Goal: Task Accomplishment & Management: Manage account settings

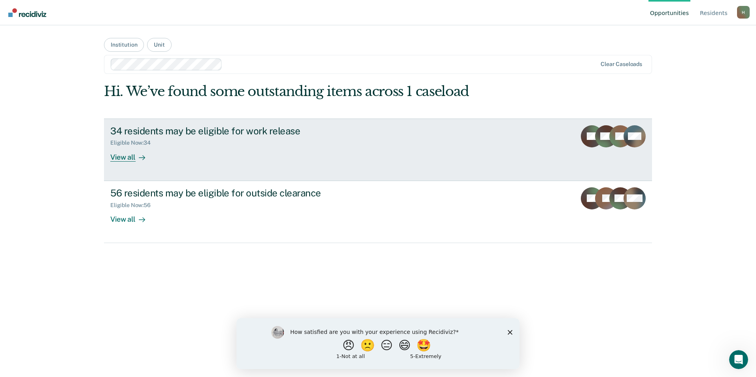
click at [206, 150] on div "34 residents may be eligible for work release Eligible Now : 34 View all" at bounding box center [258, 143] width 296 height 36
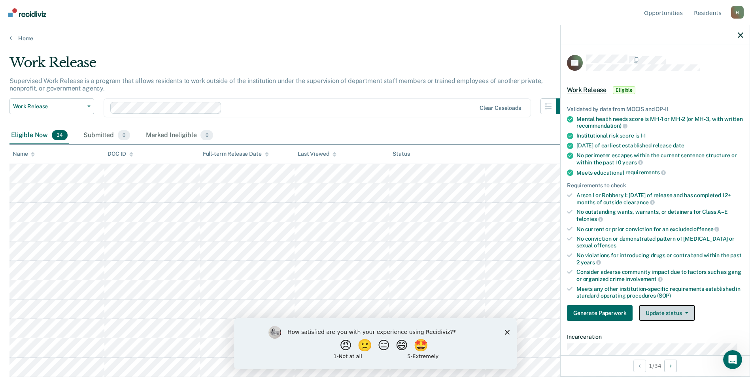
click at [668, 317] on button "Update status" at bounding box center [667, 313] width 56 height 16
click at [667, 345] on button "Mark Ineligible" at bounding box center [677, 344] width 76 height 13
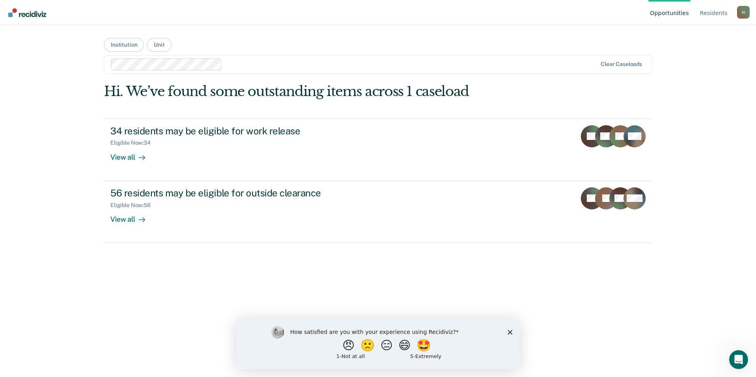
click at [508, 332] on icon "Close survey" at bounding box center [510, 332] width 5 height 5
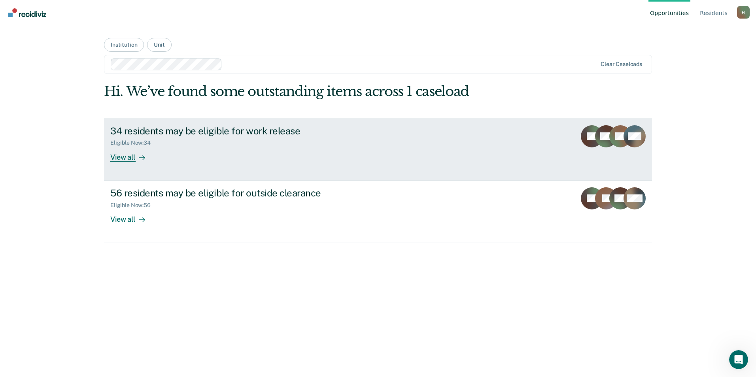
click at [165, 152] on div "34 residents may be eligible for work release Eligible Now : 34 View all" at bounding box center [258, 143] width 296 height 36
click at [129, 152] on div "View all" at bounding box center [132, 153] width 44 height 15
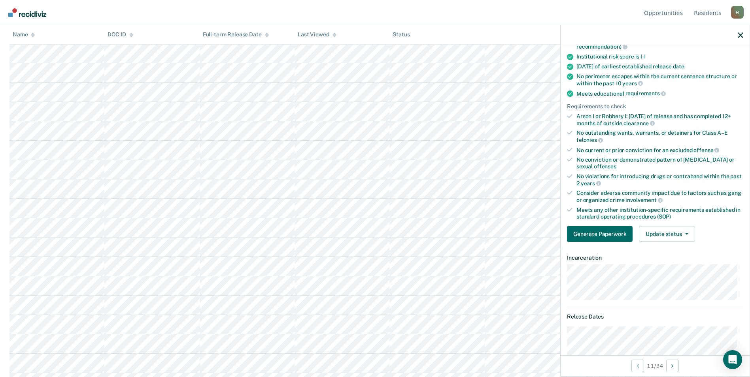
scroll to position [119, 0]
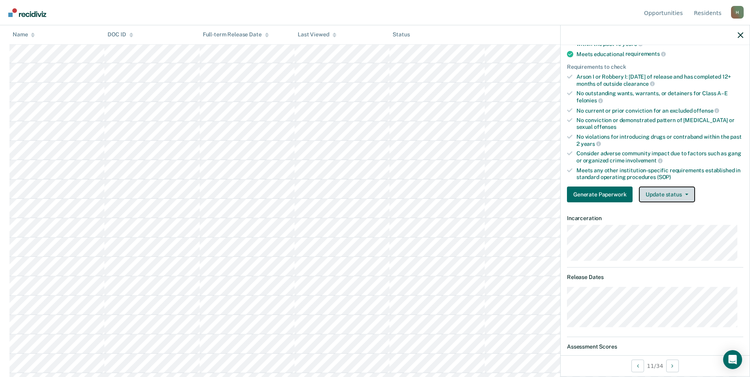
click at [662, 191] on button "Update status" at bounding box center [667, 195] width 56 height 16
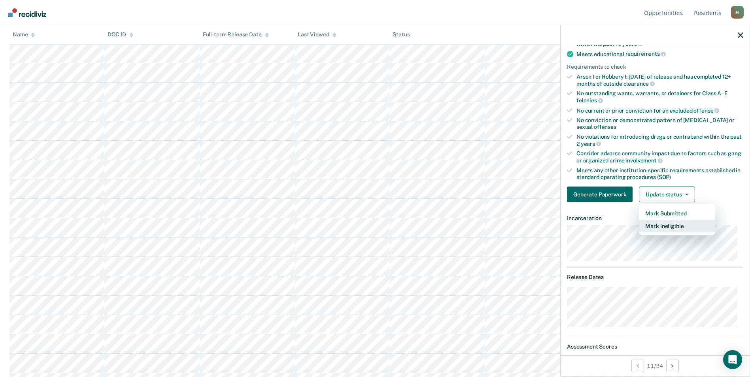
click at [661, 226] on button "Mark Ineligible" at bounding box center [677, 226] width 76 height 13
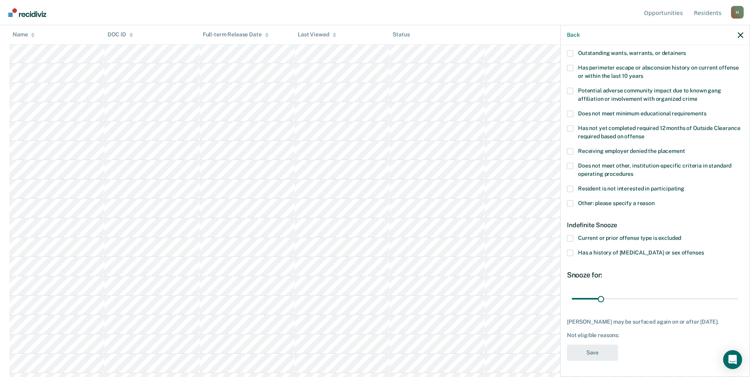
scroll to position [113, 0]
click at [569, 253] on span at bounding box center [570, 254] width 6 height 6
click at [704, 251] on input "Has a history of child abuse or sex offenses" at bounding box center [704, 251] width 0 height 0
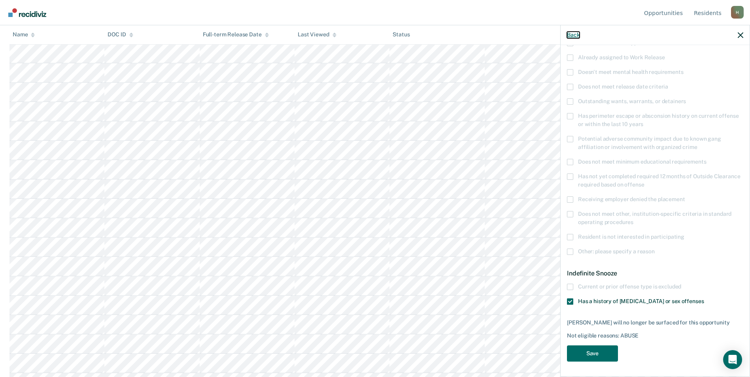
click at [576, 37] on button "Back" at bounding box center [573, 35] width 13 height 7
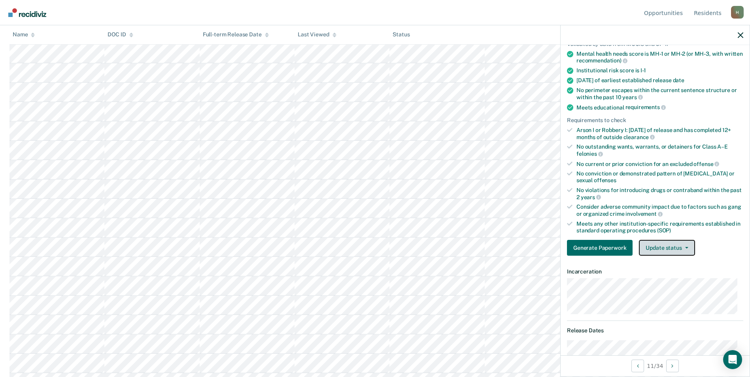
click at [683, 249] on button "Update status" at bounding box center [667, 248] width 56 height 16
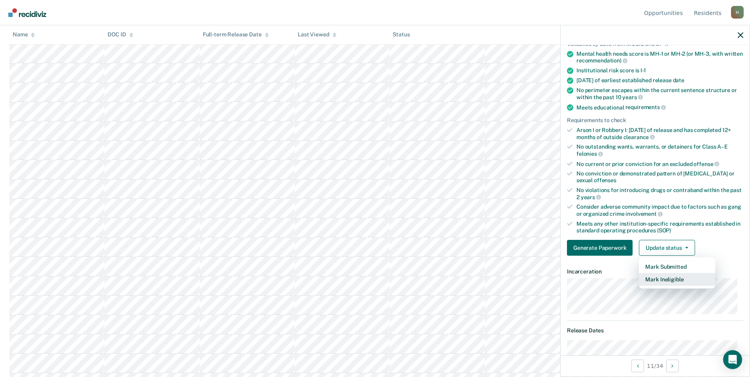
click at [670, 279] on button "Mark Ineligible" at bounding box center [677, 279] width 76 height 13
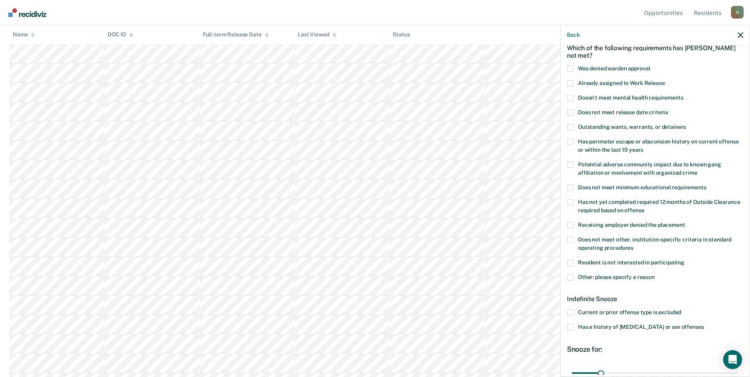
scroll to position [79, 0]
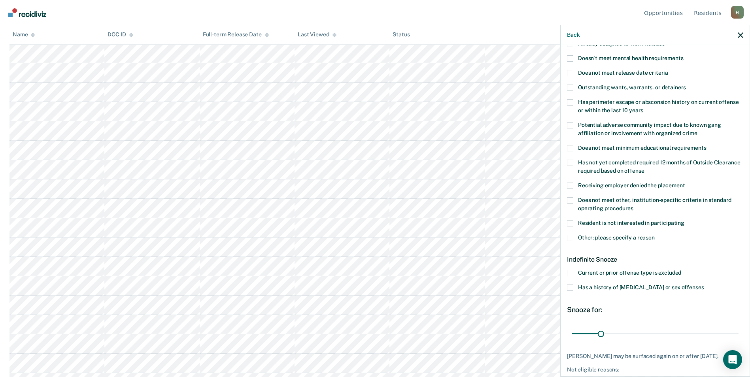
click at [568, 31] on div "Back" at bounding box center [655, 35] width 189 height 20
click at [570, 35] on button "Back" at bounding box center [573, 35] width 13 height 7
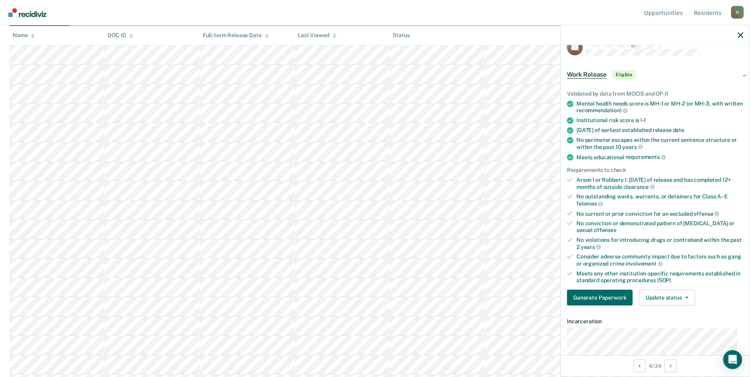
scroll to position [0, 0]
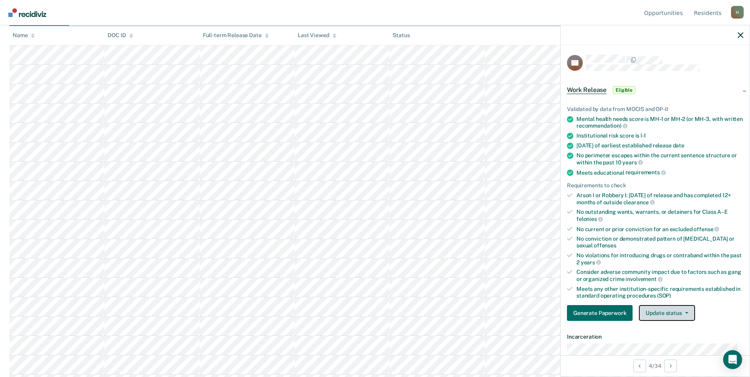
click at [669, 315] on button "Update status" at bounding box center [667, 313] width 56 height 16
click at [661, 343] on button "Mark Ineligible" at bounding box center [677, 344] width 76 height 13
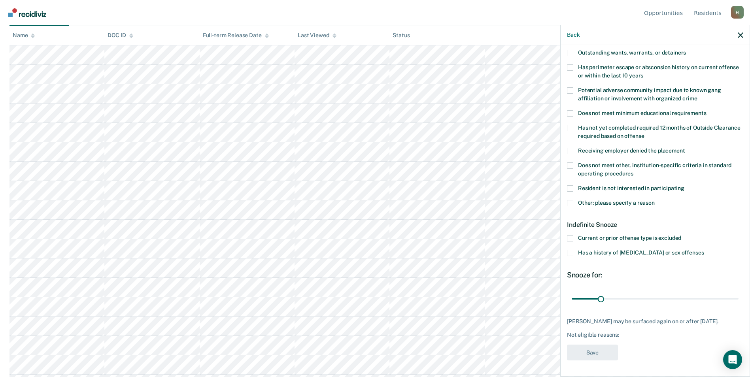
scroll to position [119, 0]
click at [571, 200] on span at bounding box center [570, 203] width 6 height 6
click at [655, 200] on input "Other: please specify a reason" at bounding box center [655, 200] width 0 height 0
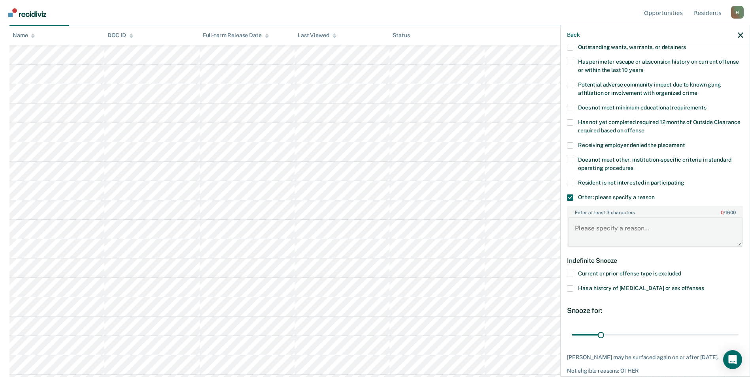
click at [582, 230] on textarea "Enter at least 3 characters 0 / 1600" at bounding box center [655, 231] width 175 height 29
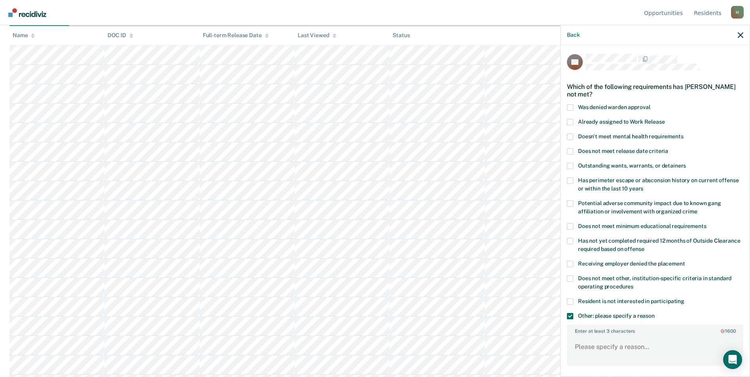
click at [580, 35] on div "Back" at bounding box center [655, 35] width 189 height 20
click at [575, 34] on button "Back" at bounding box center [573, 35] width 13 height 7
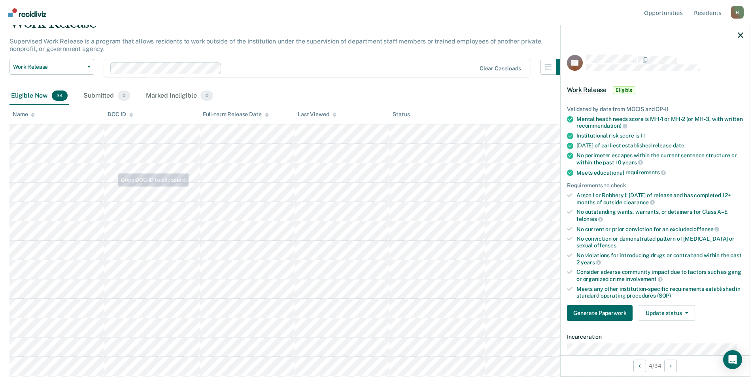
scroll to position [0, 0]
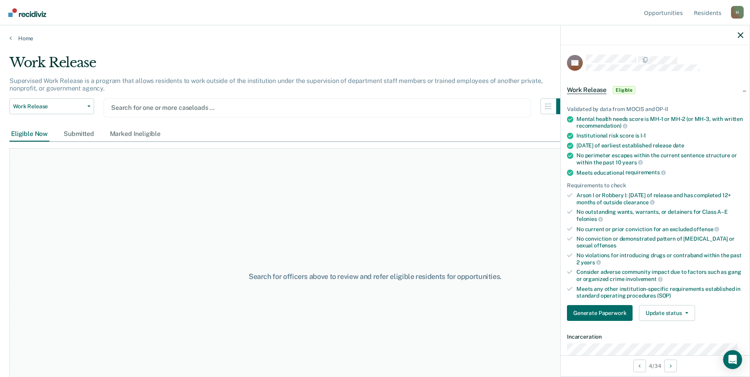
click at [139, 109] on div at bounding box center [317, 107] width 412 height 9
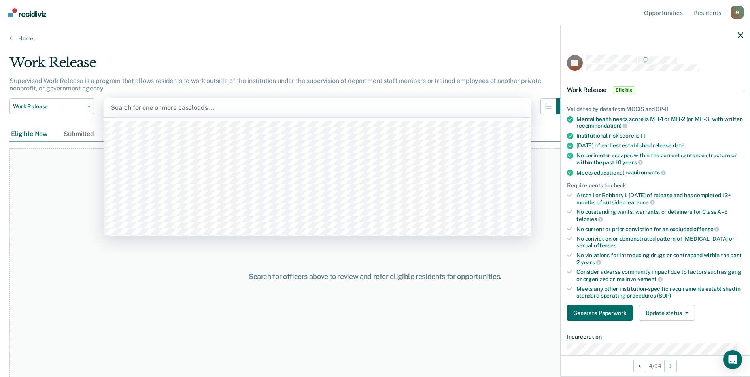
click at [205, 108] on div at bounding box center [317, 107] width 413 height 9
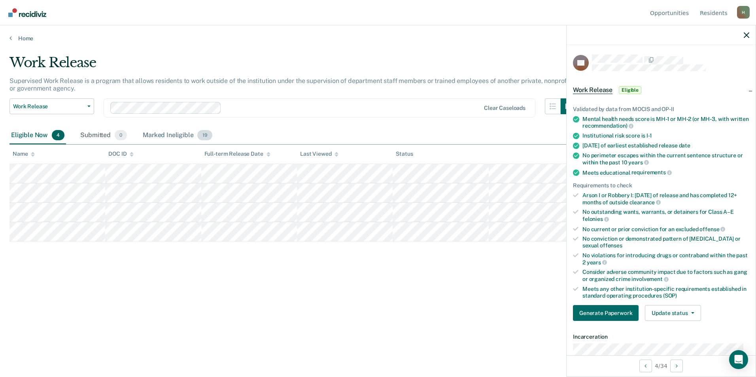
click at [195, 134] on div "Marked Ineligible 19" at bounding box center [177, 135] width 72 height 17
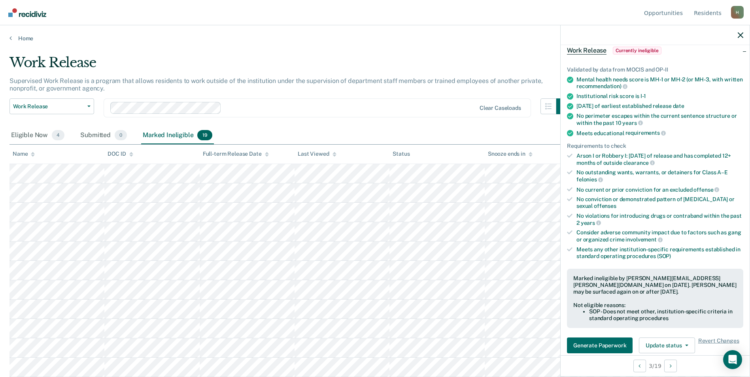
scroll to position [79, 0]
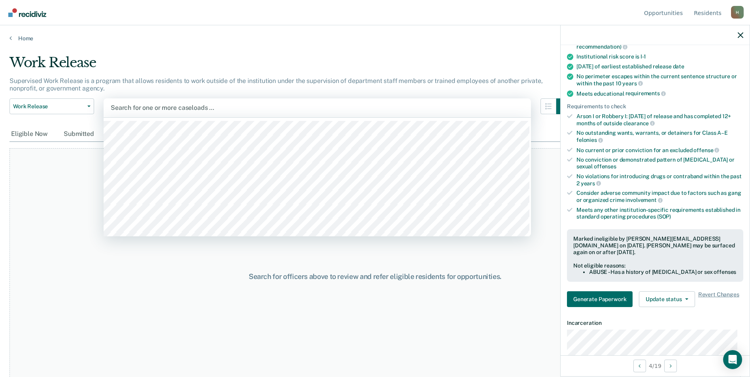
click at [147, 106] on div at bounding box center [317, 107] width 413 height 9
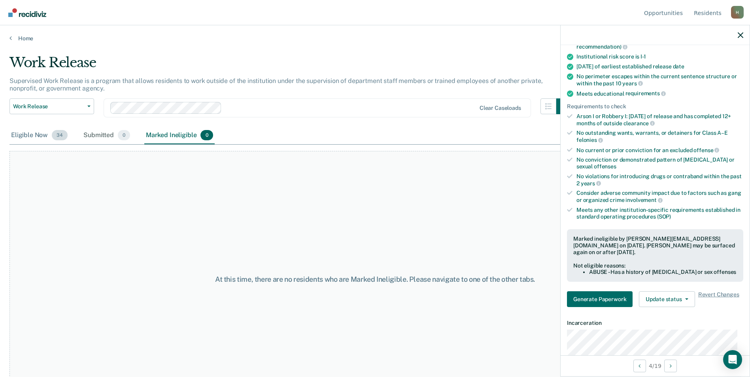
click at [40, 136] on div "Eligible Now 34" at bounding box center [39, 135] width 60 height 17
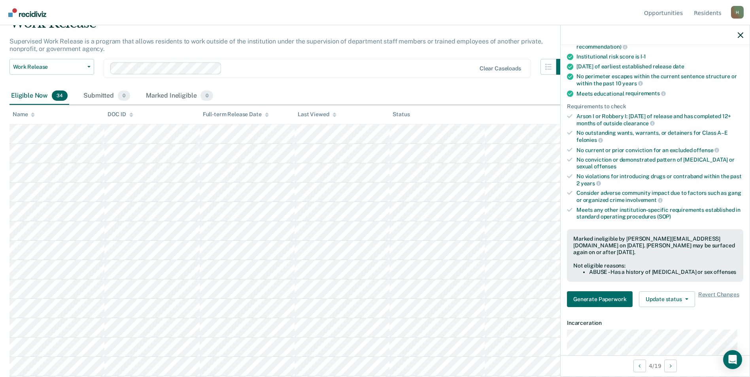
scroll to position [79, 0]
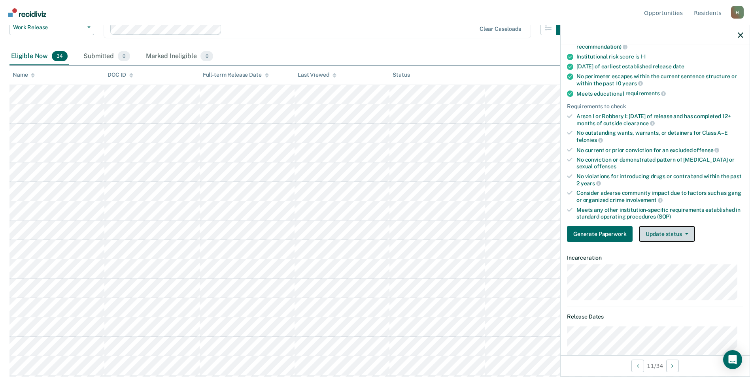
click at [673, 235] on button "Update status" at bounding box center [667, 234] width 56 height 16
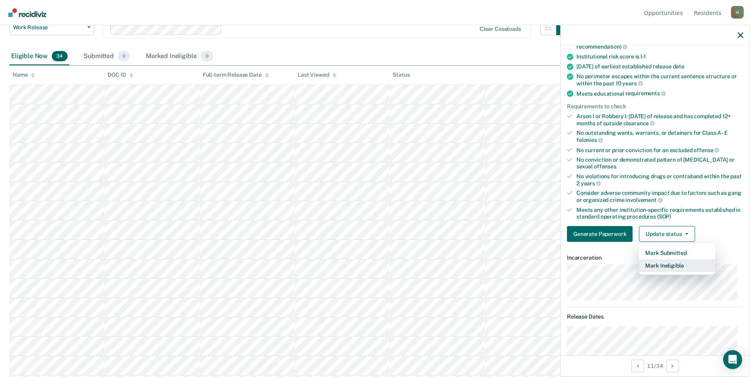
click at [666, 265] on button "Mark Ineligible" at bounding box center [677, 265] width 76 height 13
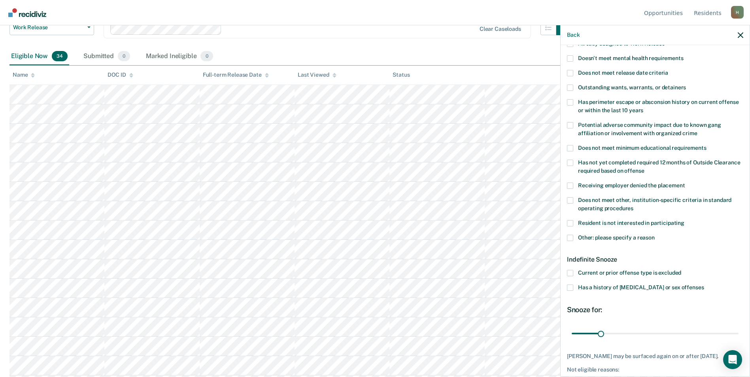
click at [572, 287] on span at bounding box center [570, 288] width 6 height 6
click at [704, 285] on input "Has a history of [MEDICAL_DATA] or sex offenses" at bounding box center [704, 285] width 0 height 0
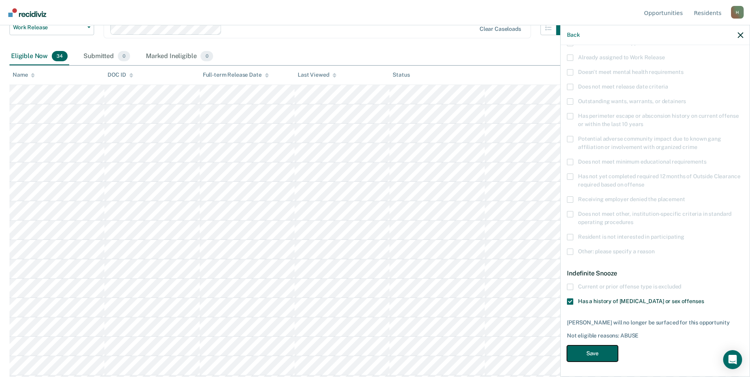
click at [585, 356] on button "Save" at bounding box center [592, 353] width 51 height 16
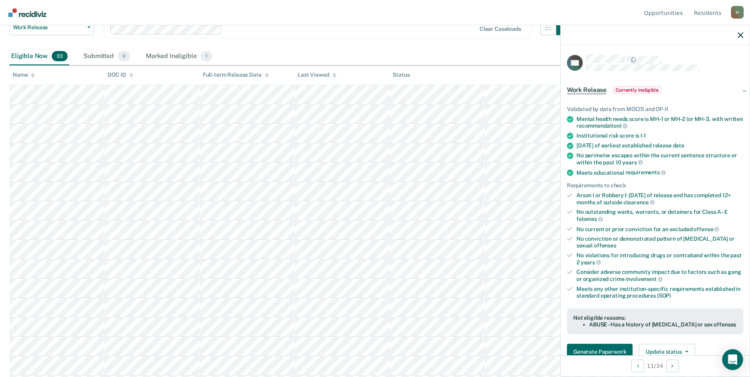
scroll to position [40, 0]
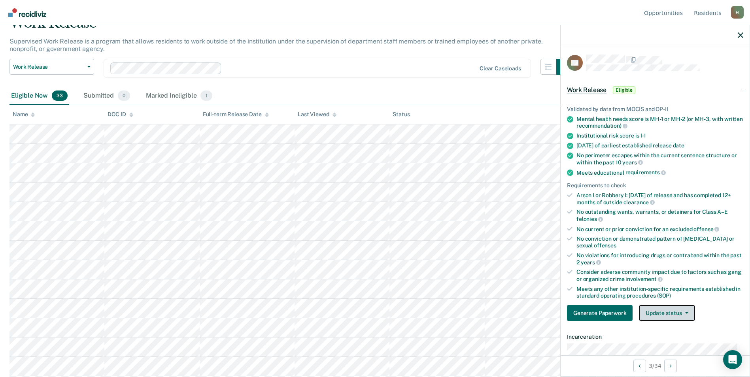
click at [676, 311] on button "Update status" at bounding box center [667, 313] width 56 height 16
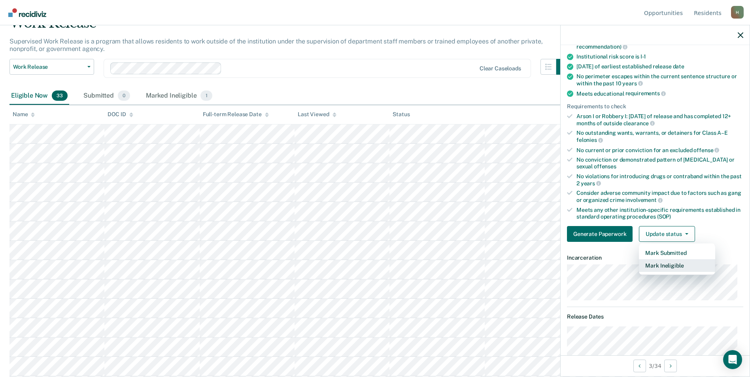
click at [666, 265] on button "Mark Ineligible" at bounding box center [677, 265] width 76 height 13
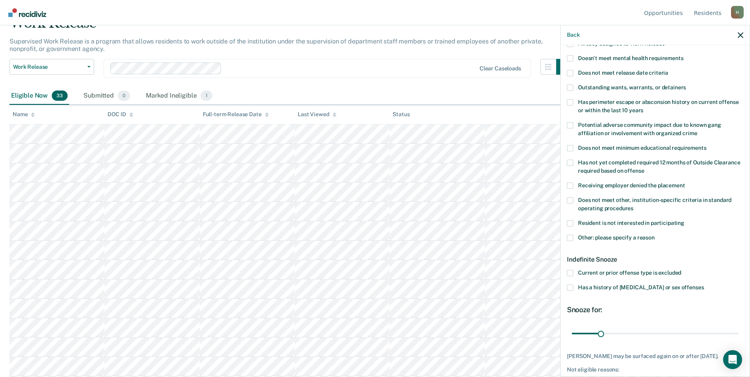
click at [571, 240] on span at bounding box center [570, 238] width 6 height 6
click at [655, 235] on input "Other: please specify a reason" at bounding box center [655, 235] width 0 height 0
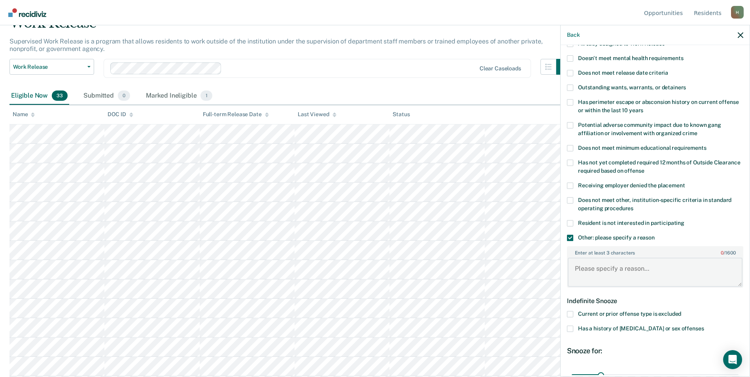
click at [579, 265] on textarea "Enter at least 3 characters 0 / 1600" at bounding box center [655, 272] width 175 height 29
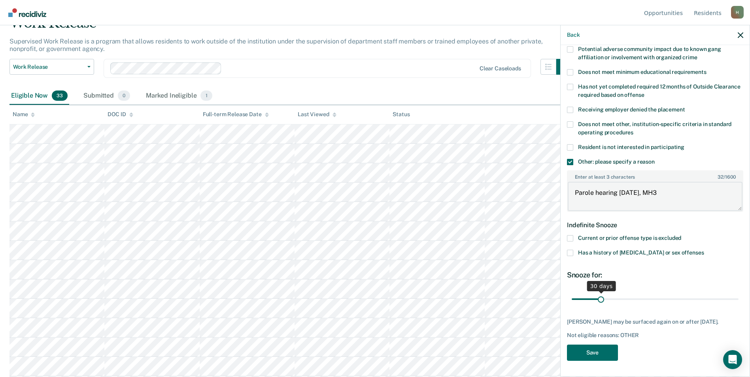
type textarea "Parole hearing January 2026, MH3"
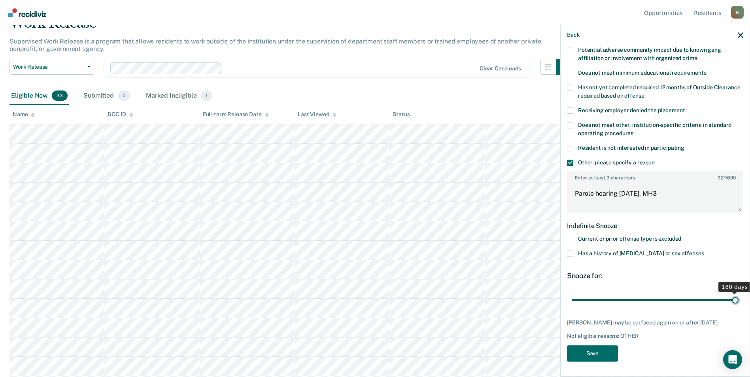
drag, startPoint x: 598, startPoint y: 290, endPoint x: 733, endPoint y: 298, distance: 134.6
type input "180"
click at [733, 298] on input "range" at bounding box center [655, 300] width 167 height 14
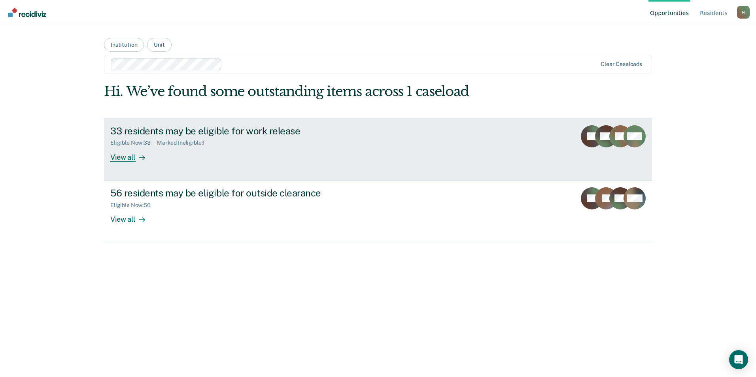
click at [151, 149] on div "View all" at bounding box center [132, 153] width 44 height 15
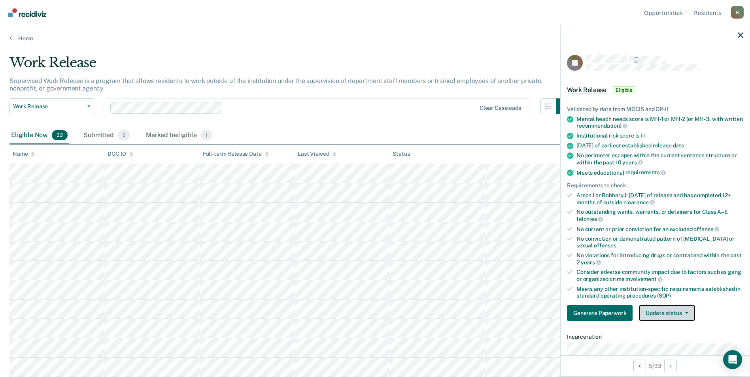
click at [675, 313] on button "Update status" at bounding box center [667, 313] width 56 height 16
click at [672, 347] on button "Mark Ineligible" at bounding box center [677, 344] width 76 height 13
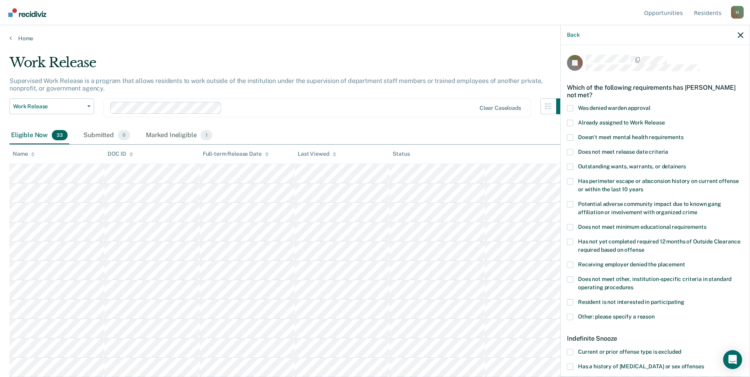
click at [573, 315] on label "Other: please specify a reason" at bounding box center [655, 318] width 176 height 8
click at [655, 314] on input "Other: please specify a reason" at bounding box center [655, 314] width 0 height 0
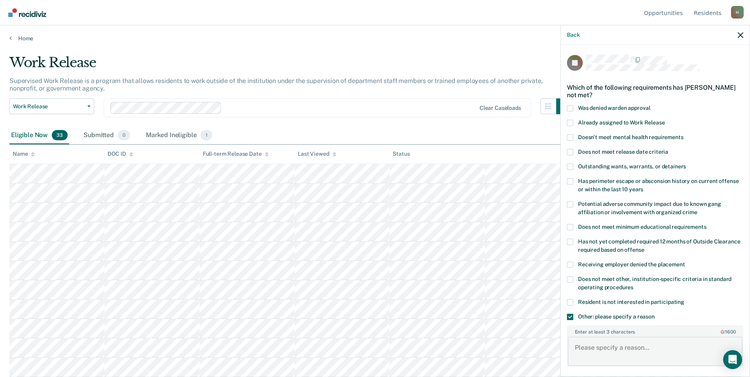
click at [594, 345] on textarea "Enter at least 3 characters 0 / 1600" at bounding box center [655, 351] width 175 height 29
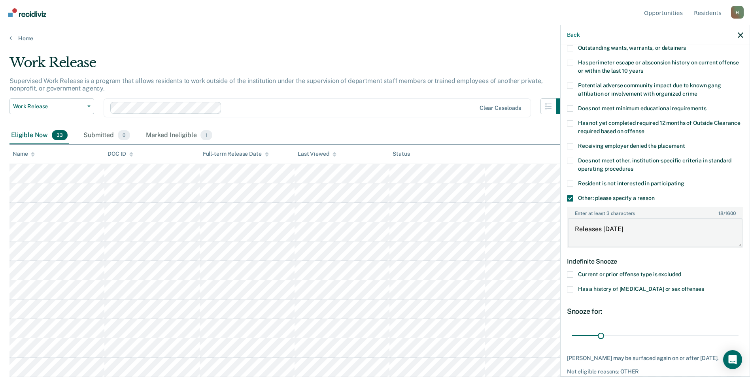
scroll to position [158, 0]
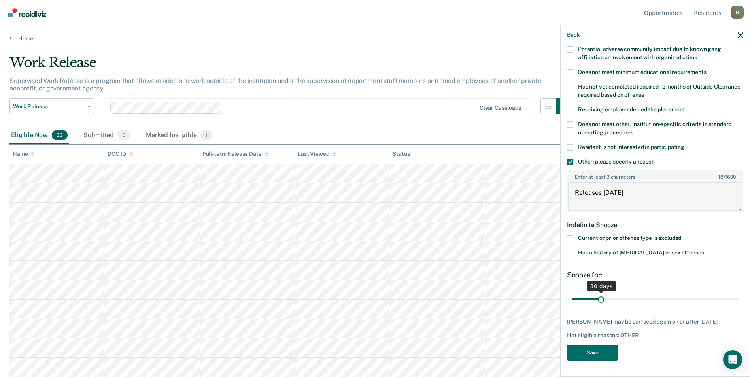
type textarea "Releases [DATE]"
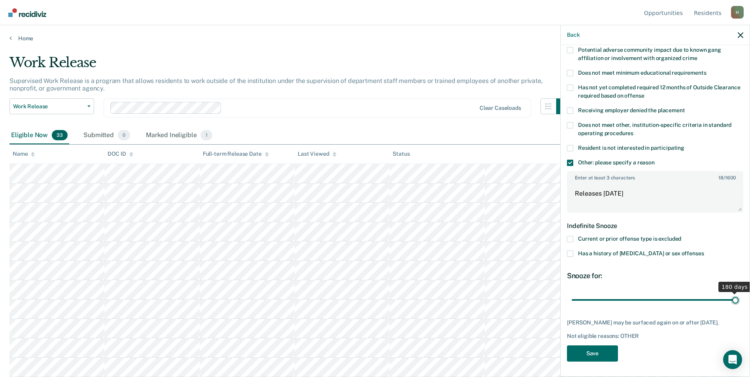
drag, startPoint x: 601, startPoint y: 296, endPoint x: 740, endPoint y: 298, distance: 139.5
type input "180"
click at [738, 298] on input "range" at bounding box center [655, 300] width 167 height 14
click at [595, 355] on button "Save" at bounding box center [592, 353] width 51 height 16
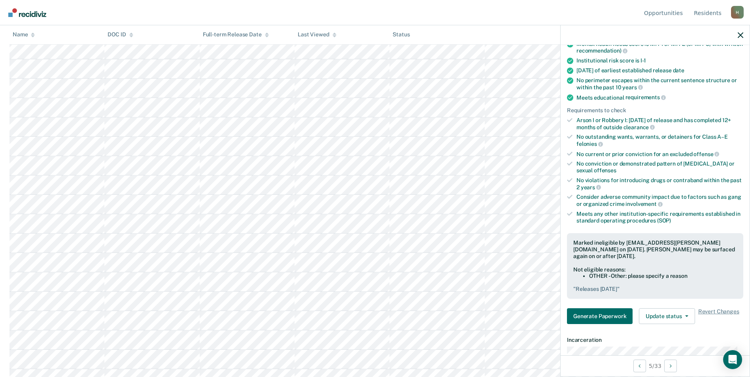
scroll to position [407, 0]
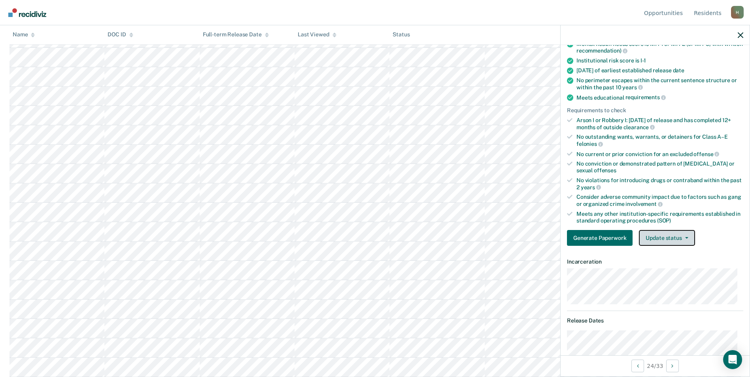
click at [658, 236] on button "Update status" at bounding box center [667, 238] width 56 height 16
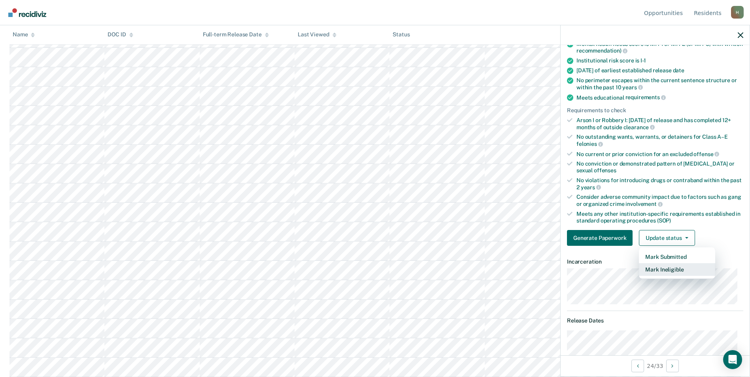
click at [661, 272] on button "Mark Ineligible" at bounding box center [677, 269] width 76 height 13
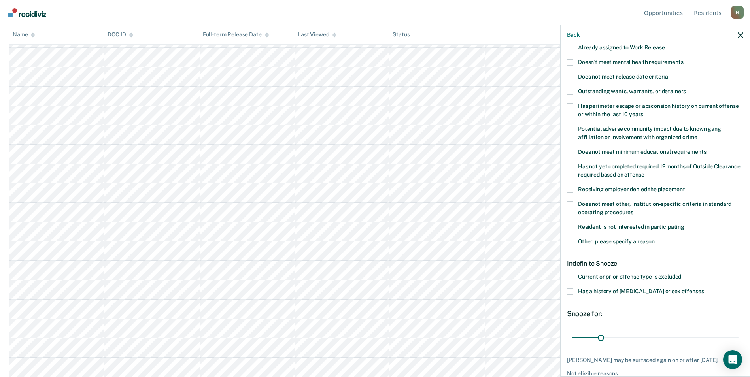
click at [573, 241] on label "Other: please specify a reason" at bounding box center [655, 243] width 176 height 8
click at [655, 239] on input "Other: please specify a reason" at bounding box center [655, 239] width 0 height 0
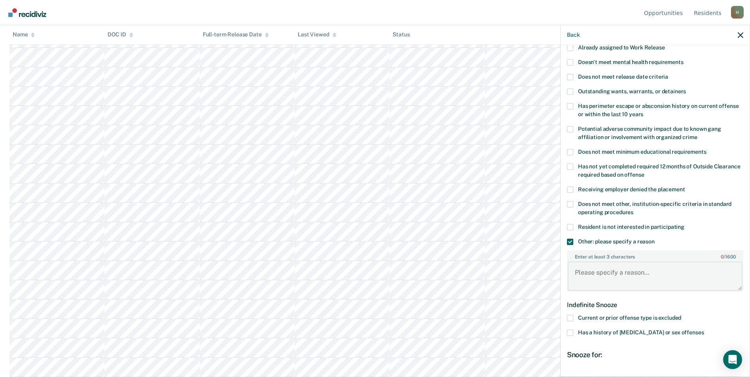
click at [593, 277] on textarea "Enter at least 3 characters 0 / 1600" at bounding box center [655, 276] width 175 height 29
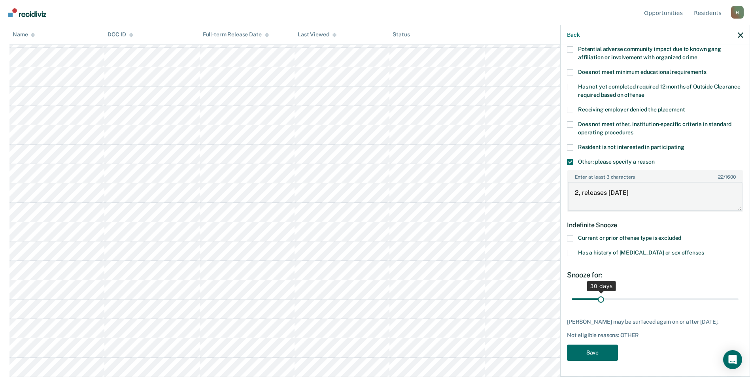
type textarea "2, releases [DATE]"
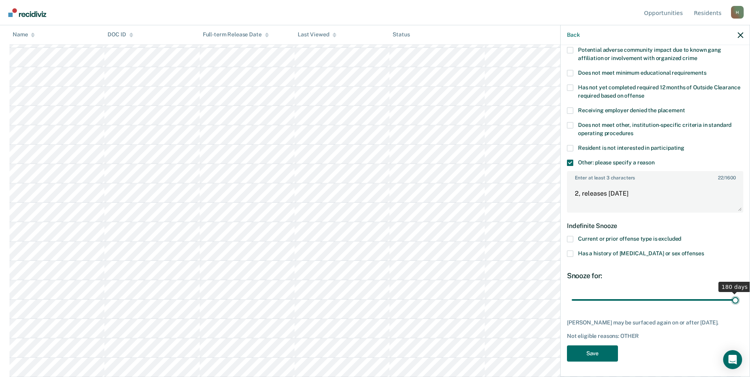
drag, startPoint x: 600, startPoint y: 297, endPoint x: 749, endPoint y: 297, distance: 148.2
type input "180"
click at [738, 297] on input "range" at bounding box center [655, 300] width 167 height 14
click at [599, 349] on button "Save" at bounding box center [592, 353] width 51 height 16
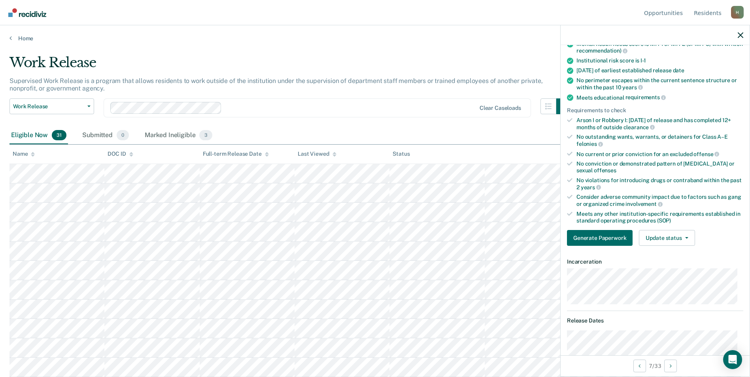
scroll to position [36, 0]
